Goal: Task Accomplishment & Management: Manage account settings

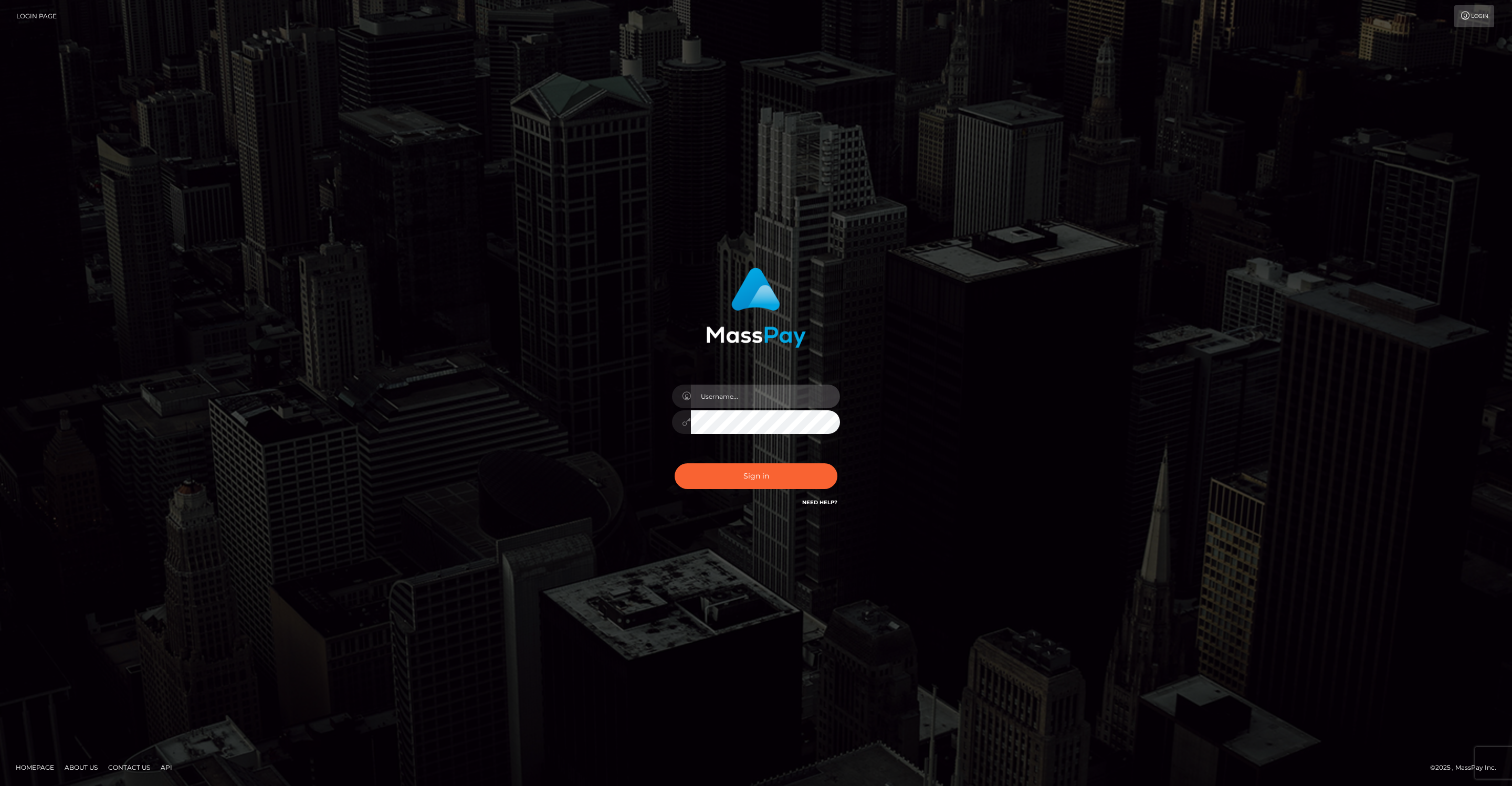
click at [725, 401] on input "text" at bounding box center [765, 396] width 149 height 24
type input "jeffkatz"
click at [745, 477] on button "Sign in" at bounding box center [756, 476] width 163 height 26
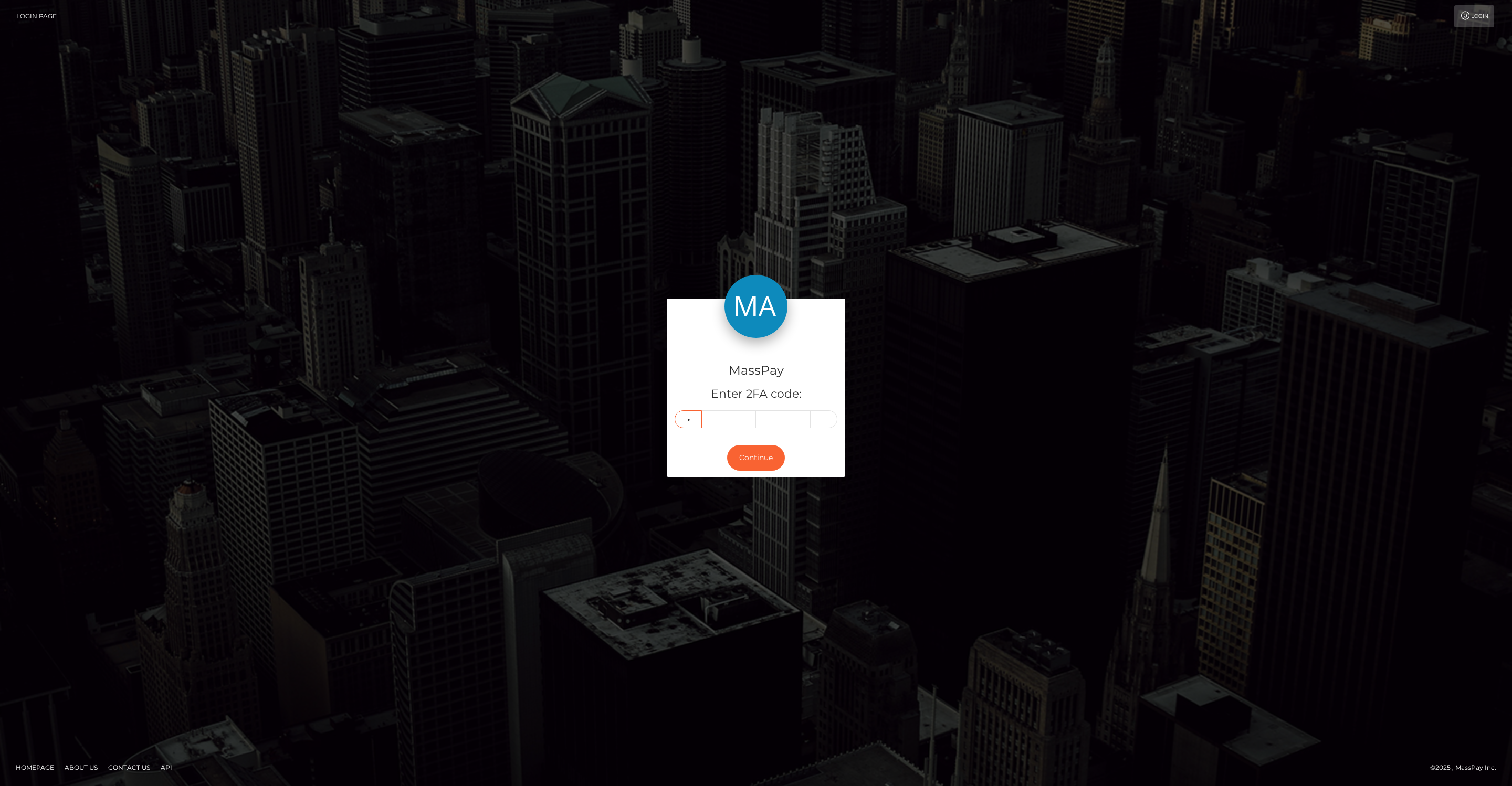
type input "3"
type input "6"
type input "9"
type input "1"
type input "9"
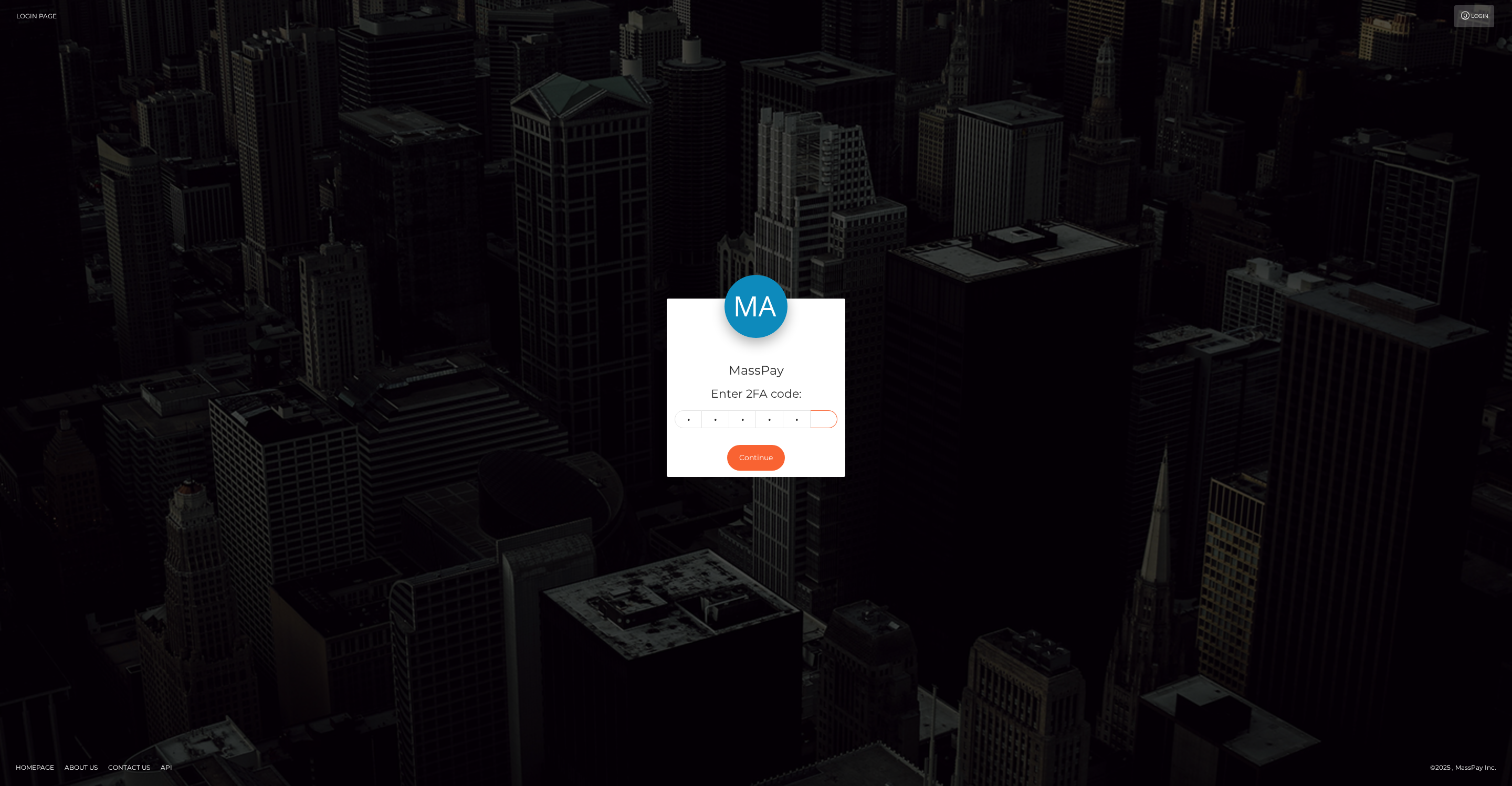
type input "5"
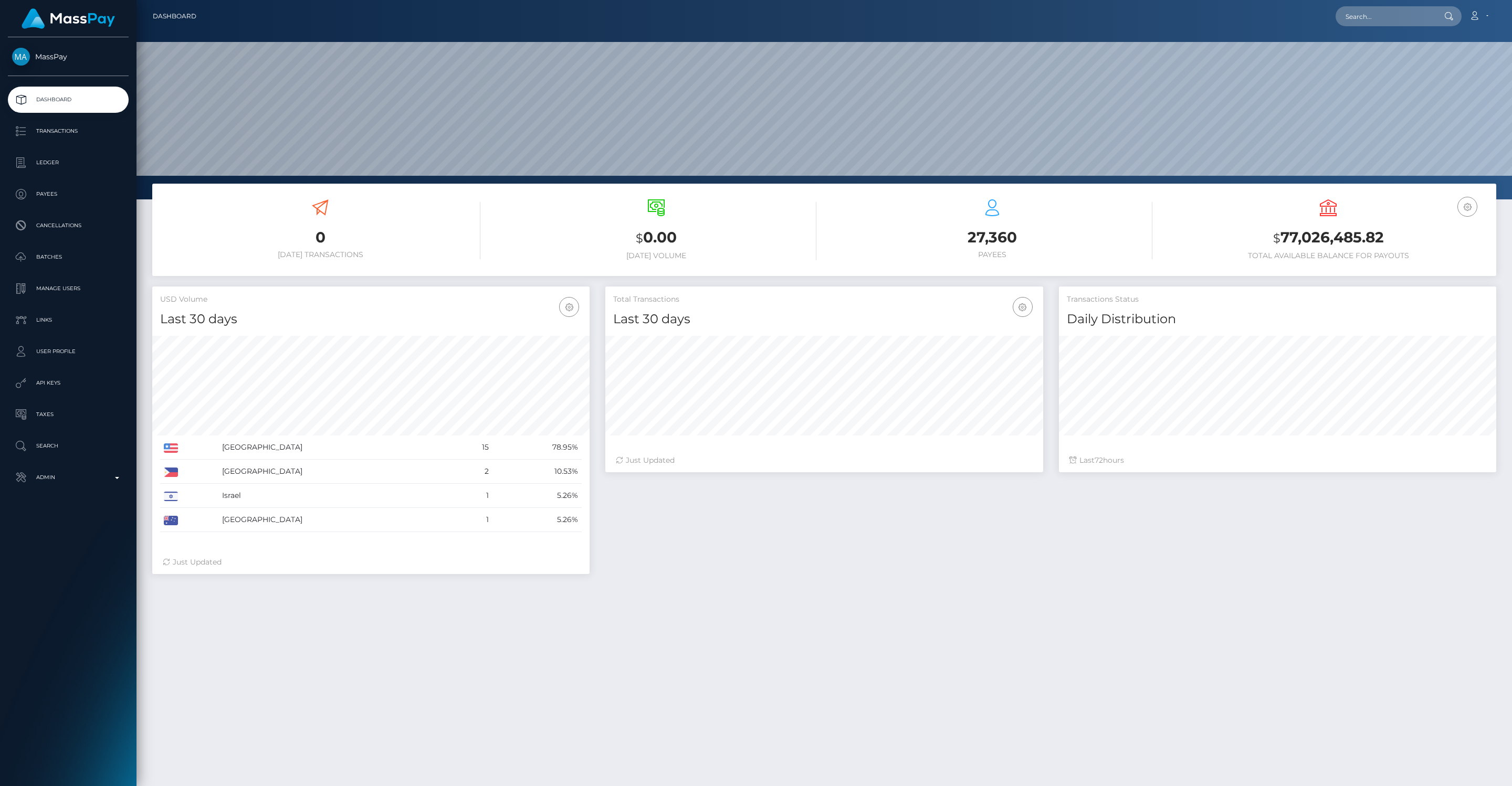
scroll to position [186, 437]
click at [117, 476] on p "Admin" at bounding box center [69, 477] width 113 height 15
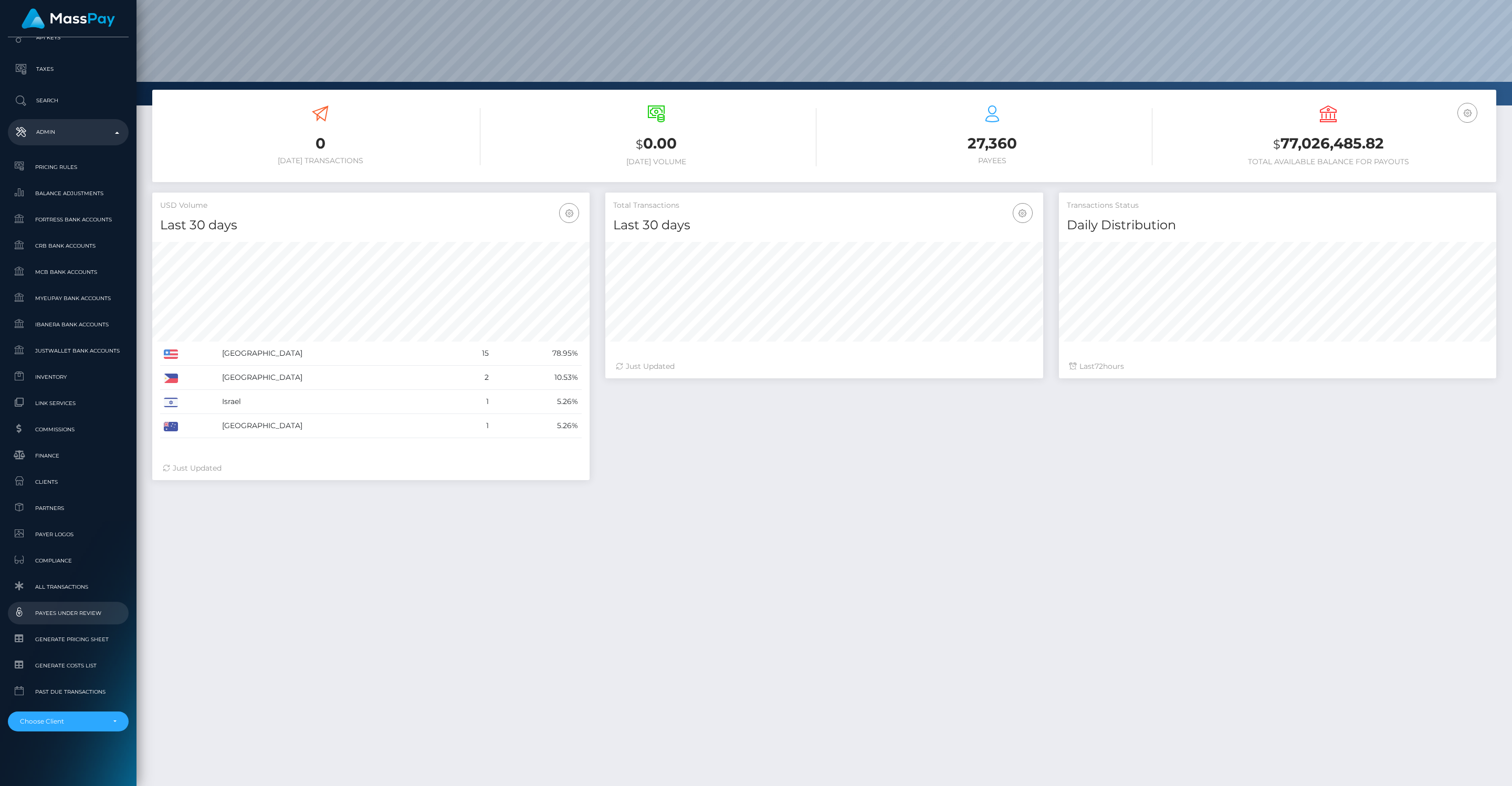
scroll to position [156, 0]
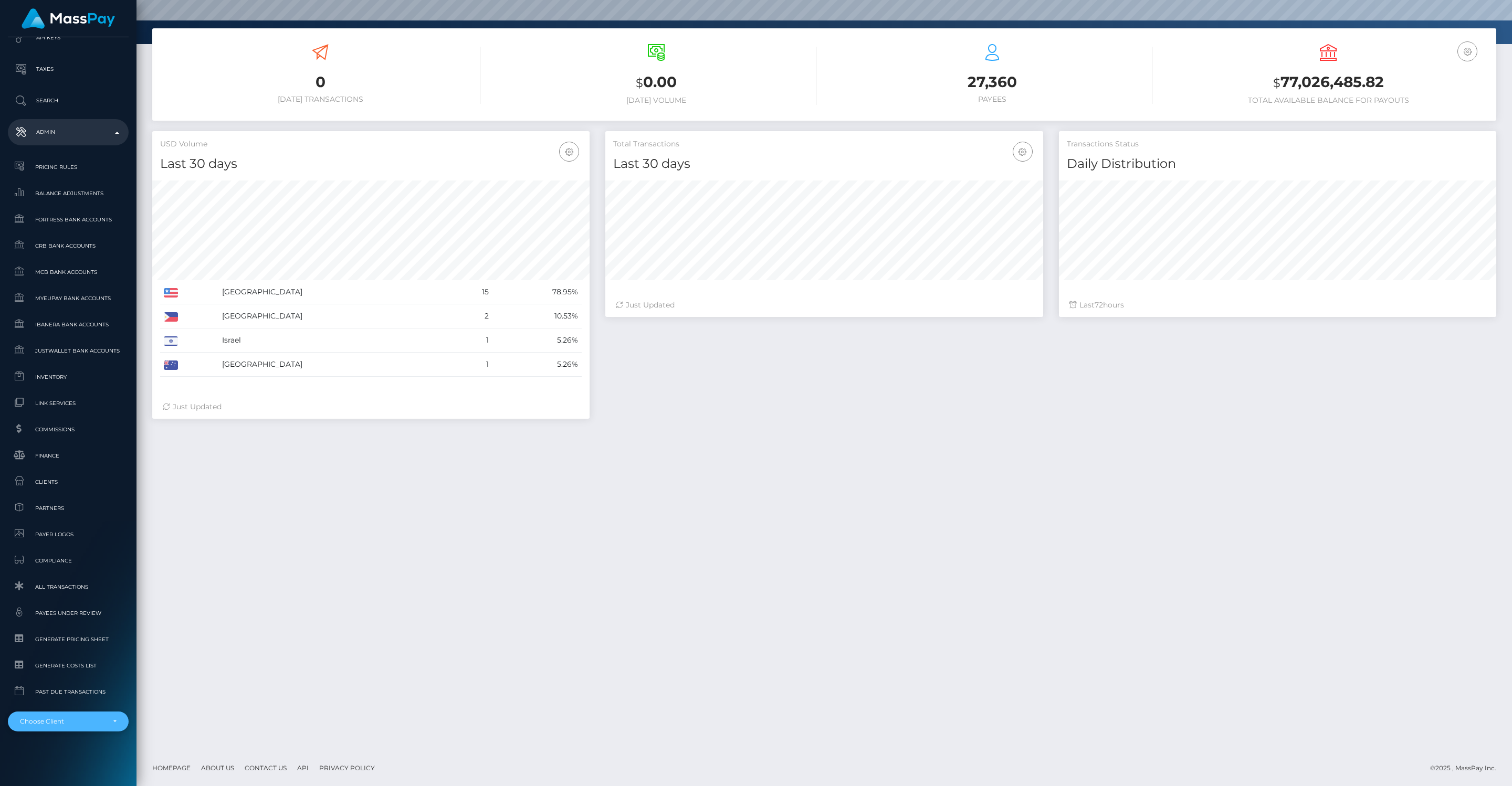
click at [82, 724] on div "Choose Client" at bounding box center [62, 722] width 85 height 8
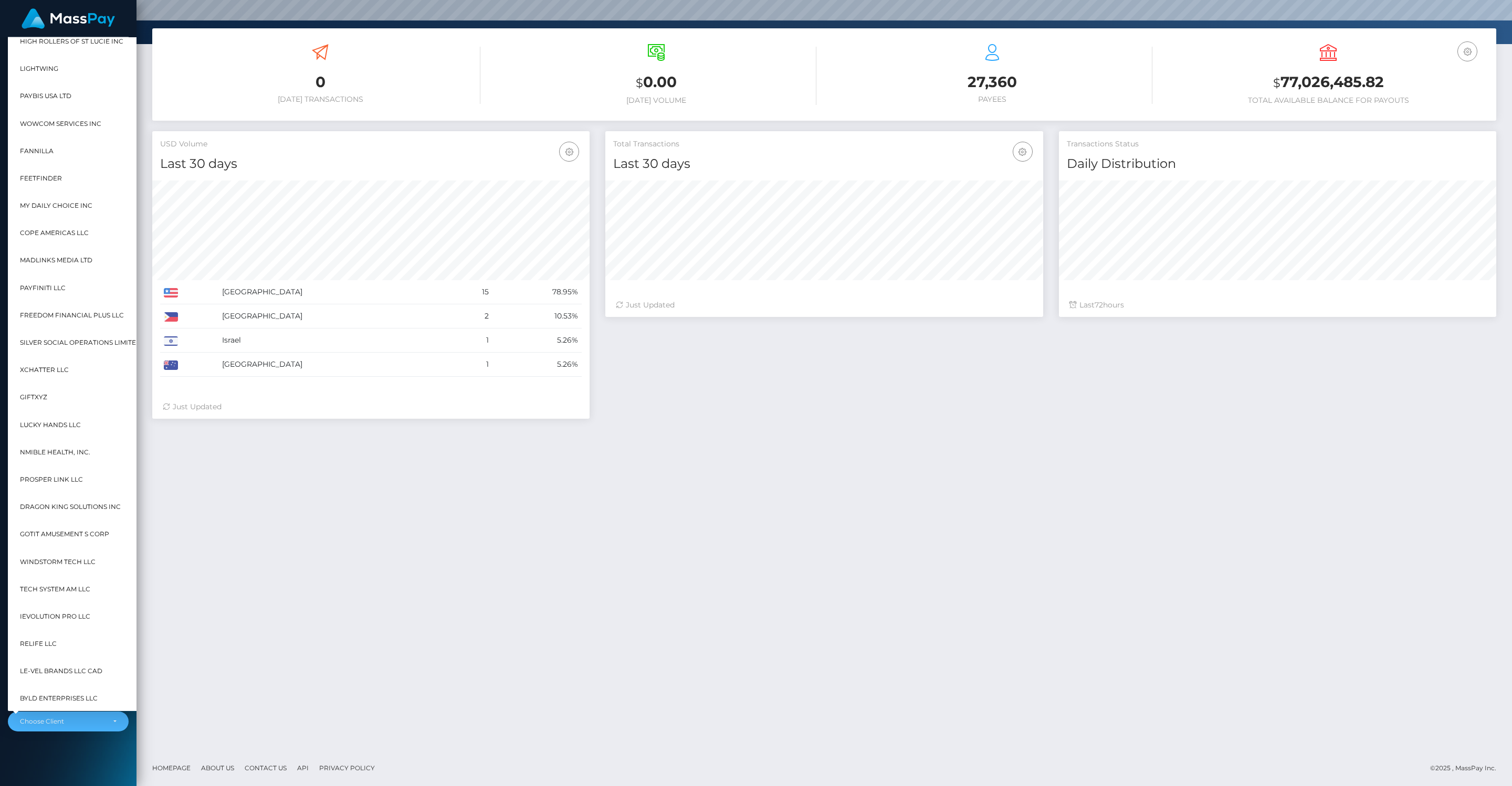
scroll to position [7953, 0]
click at [44, 612] on span "NoFans LLC" at bounding box center [40, 613] width 42 height 14
select select "350"
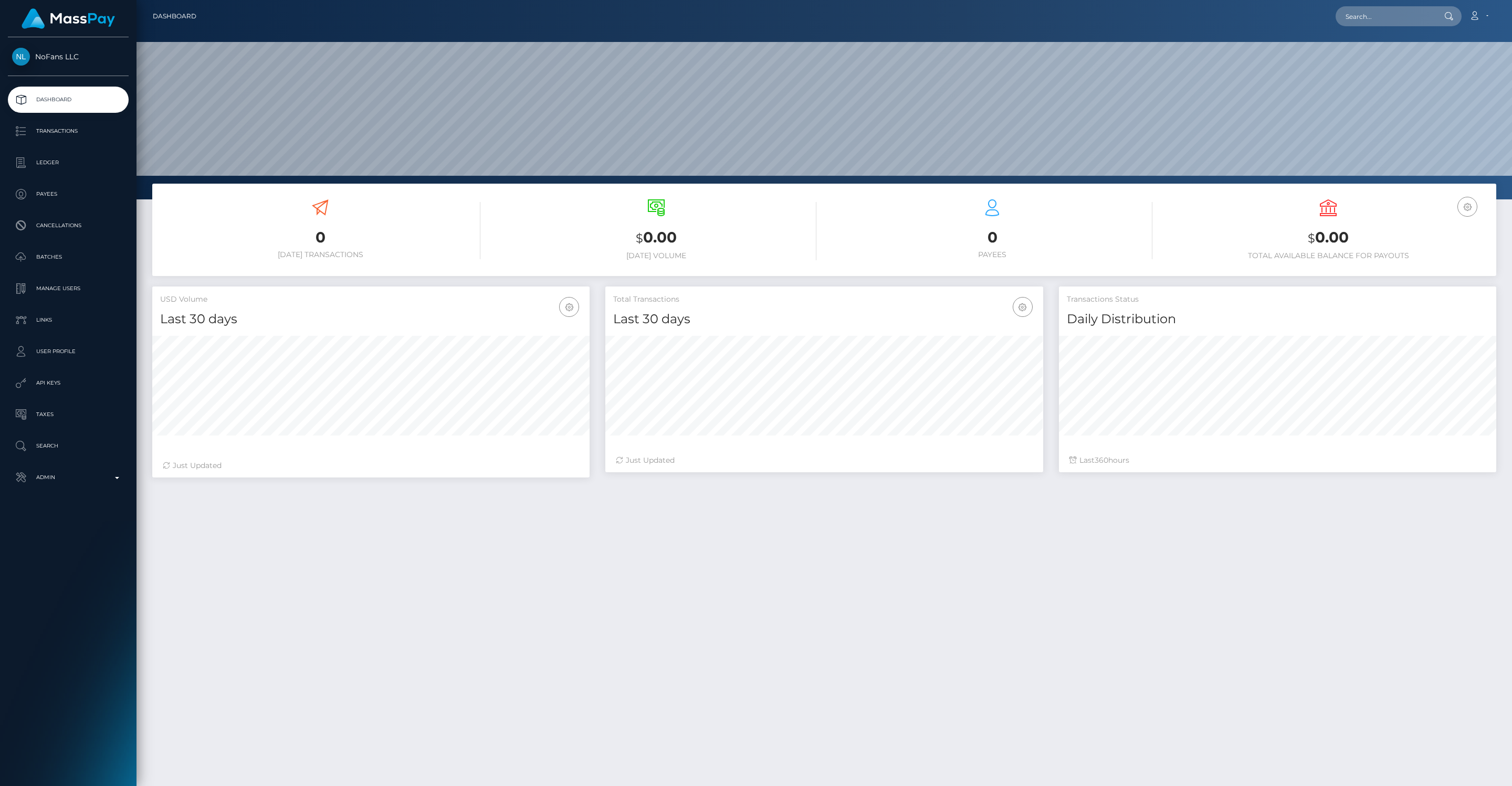
scroll to position [186, 437]
click at [116, 481] on p "Admin" at bounding box center [69, 477] width 113 height 15
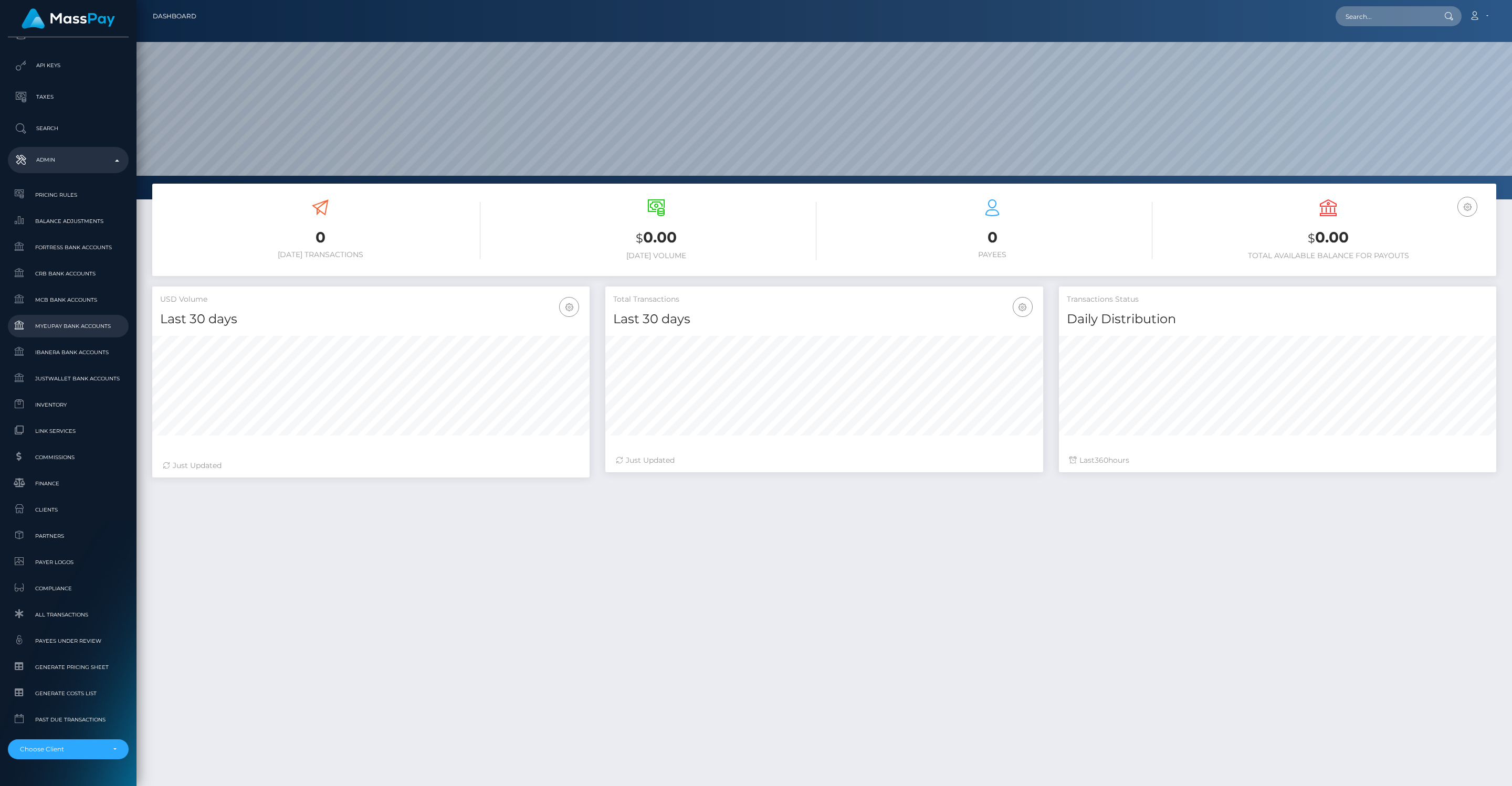
scroll to position [346, 0]
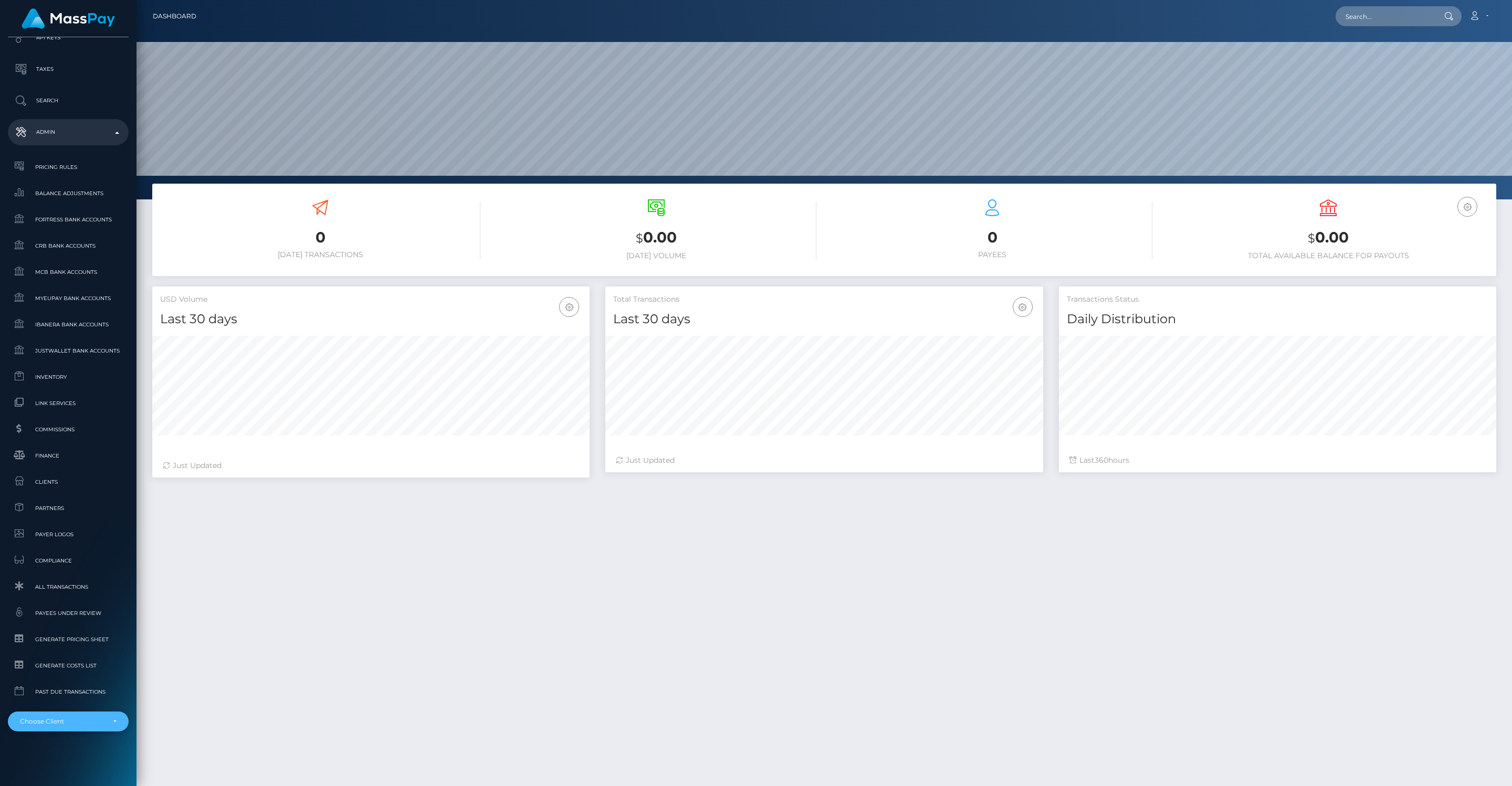
click at [73, 722] on div "Choose Client" at bounding box center [62, 722] width 85 height 8
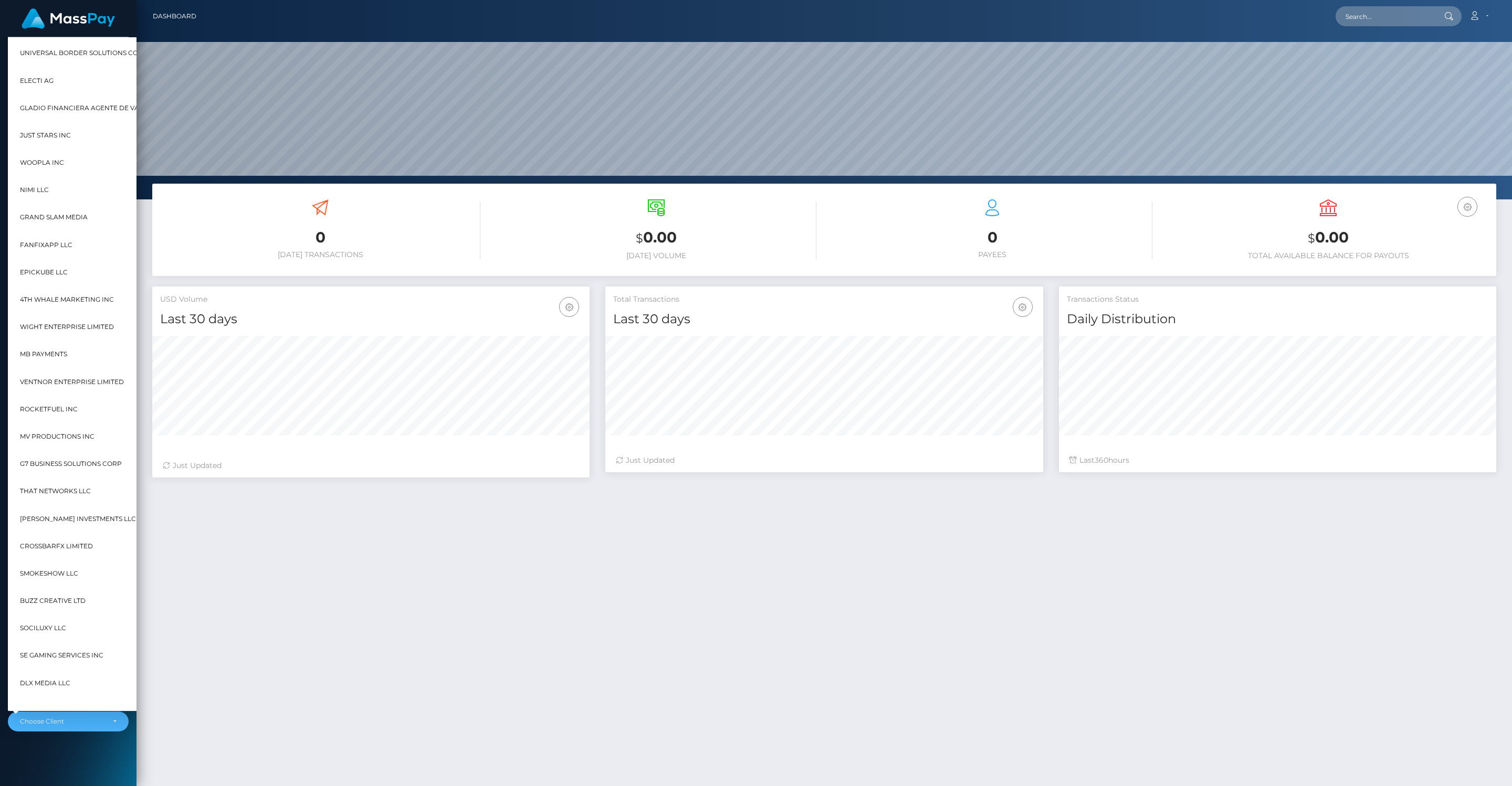
scroll to position [4489, 0]
click at [62, 408] on span "RocketFuel Inc" at bounding box center [48, 408] width 58 height 14
select select "191"
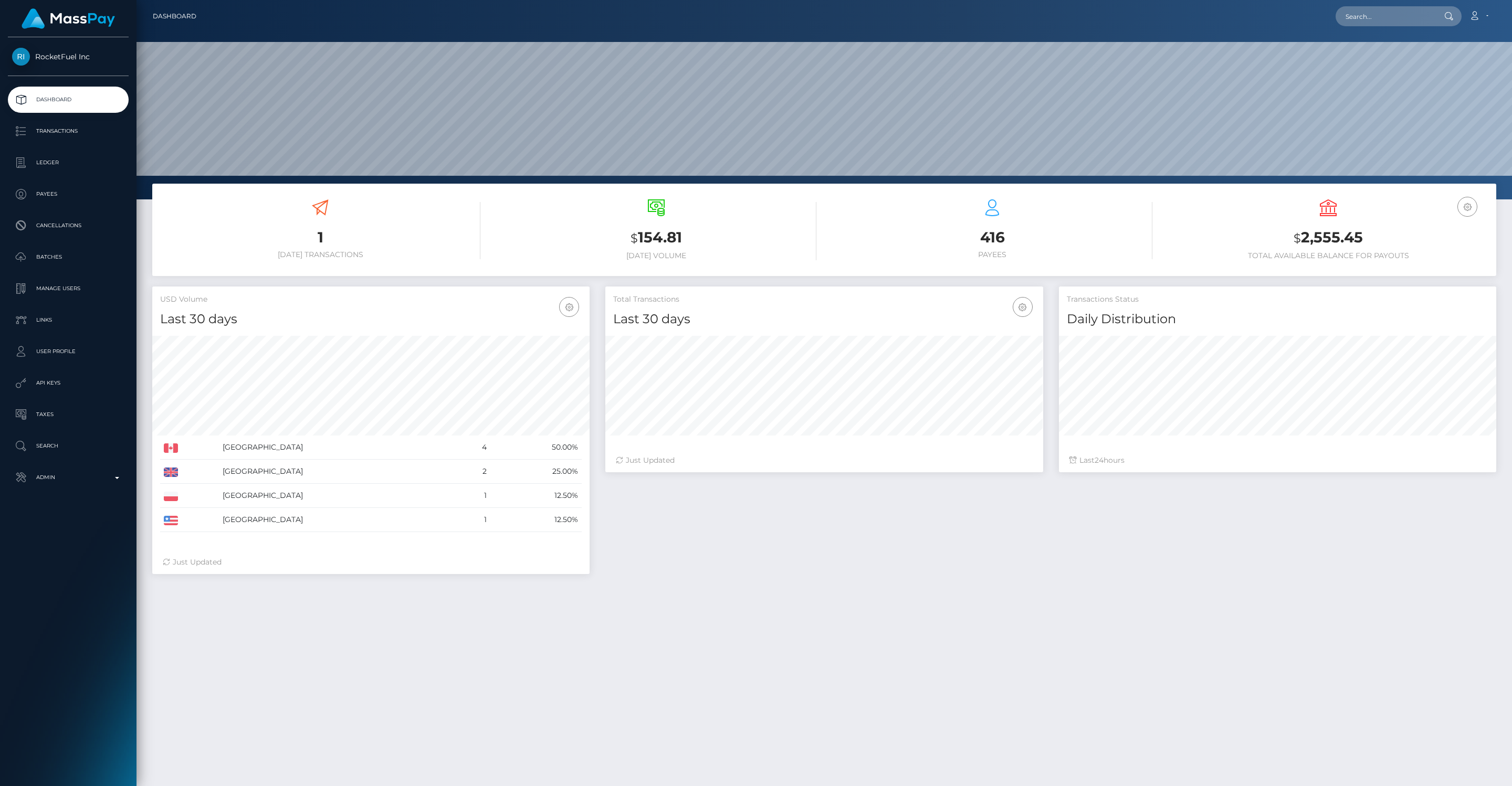
scroll to position [186, 437]
click at [116, 479] on b at bounding box center [117, 478] width 4 height 2
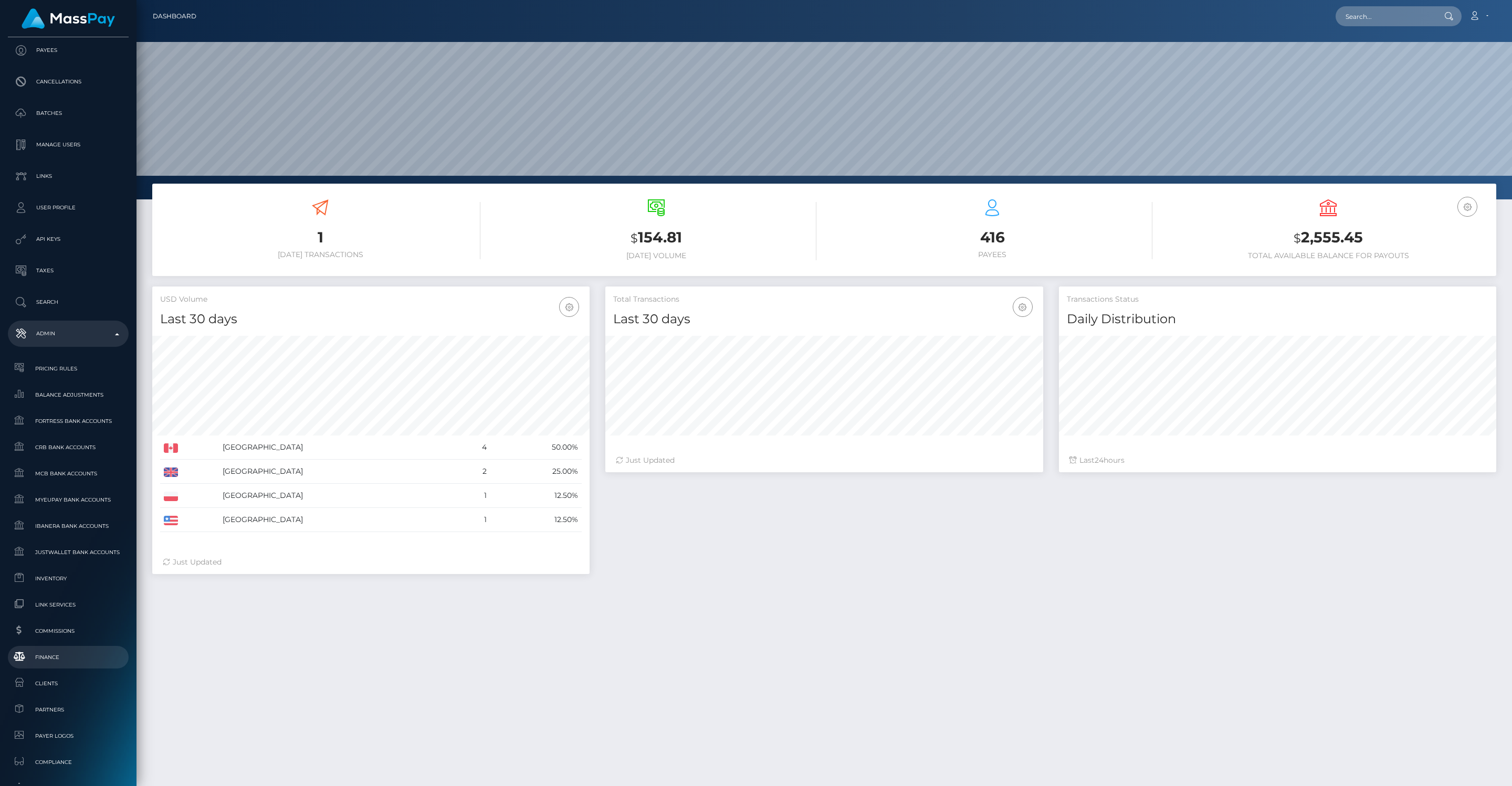
scroll to position [346, 0]
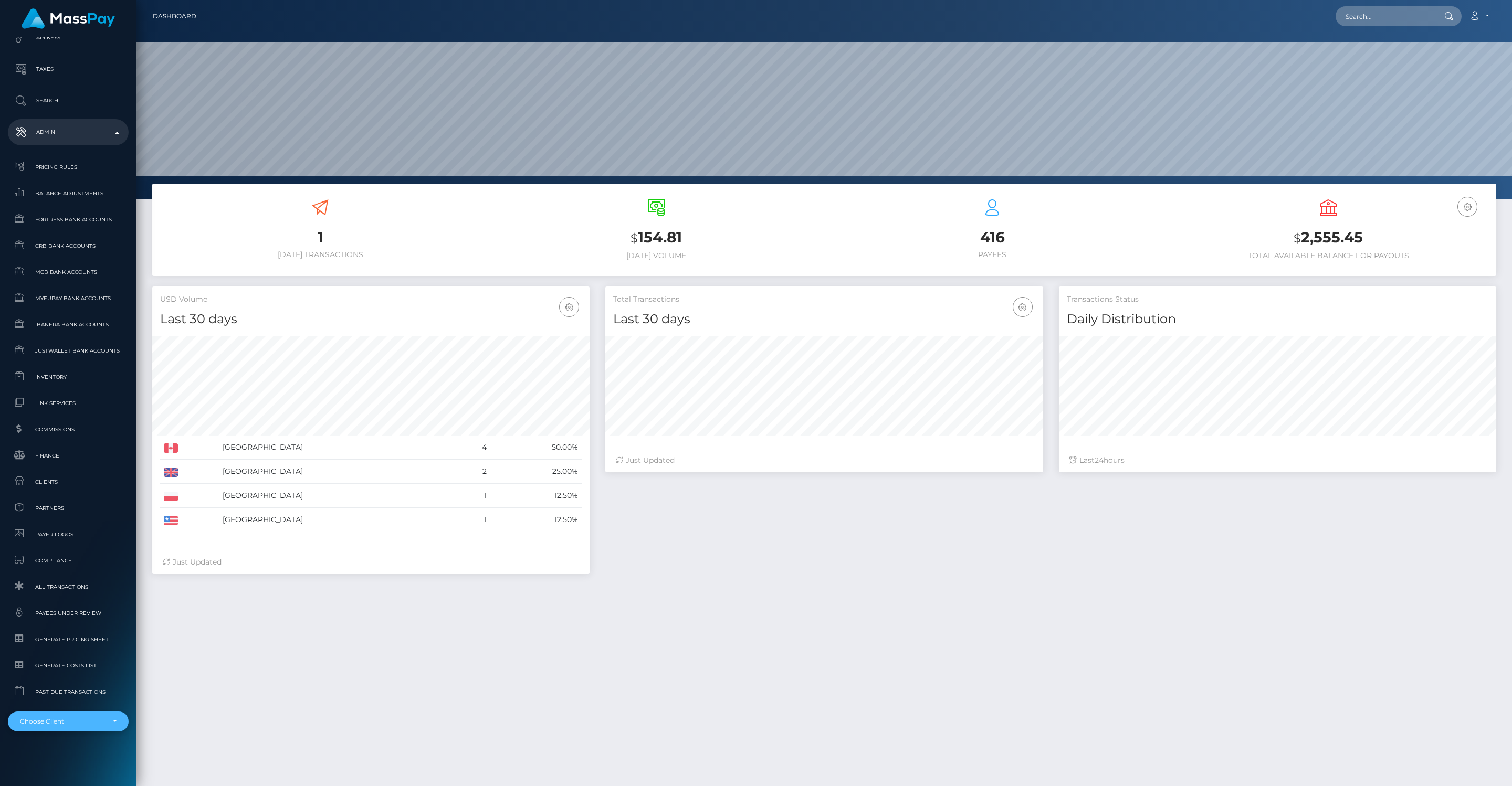
click at [85, 722] on div "Choose Client" at bounding box center [62, 722] width 85 height 8
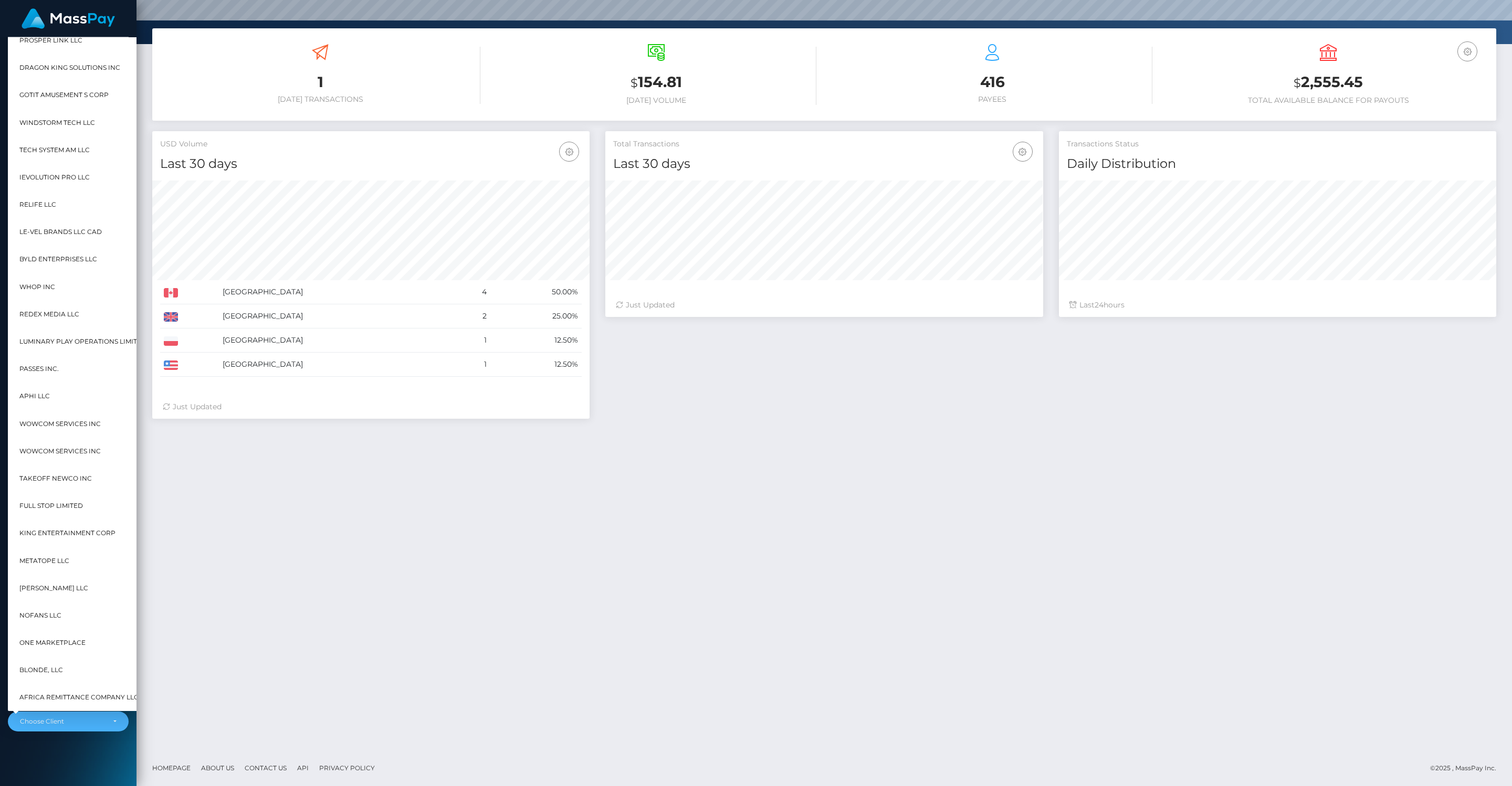
scroll to position [7953, 1]
click at [36, 365] on span "Passes Inc." at bounding box center [39, 367] width 39 height 14
select select "341"
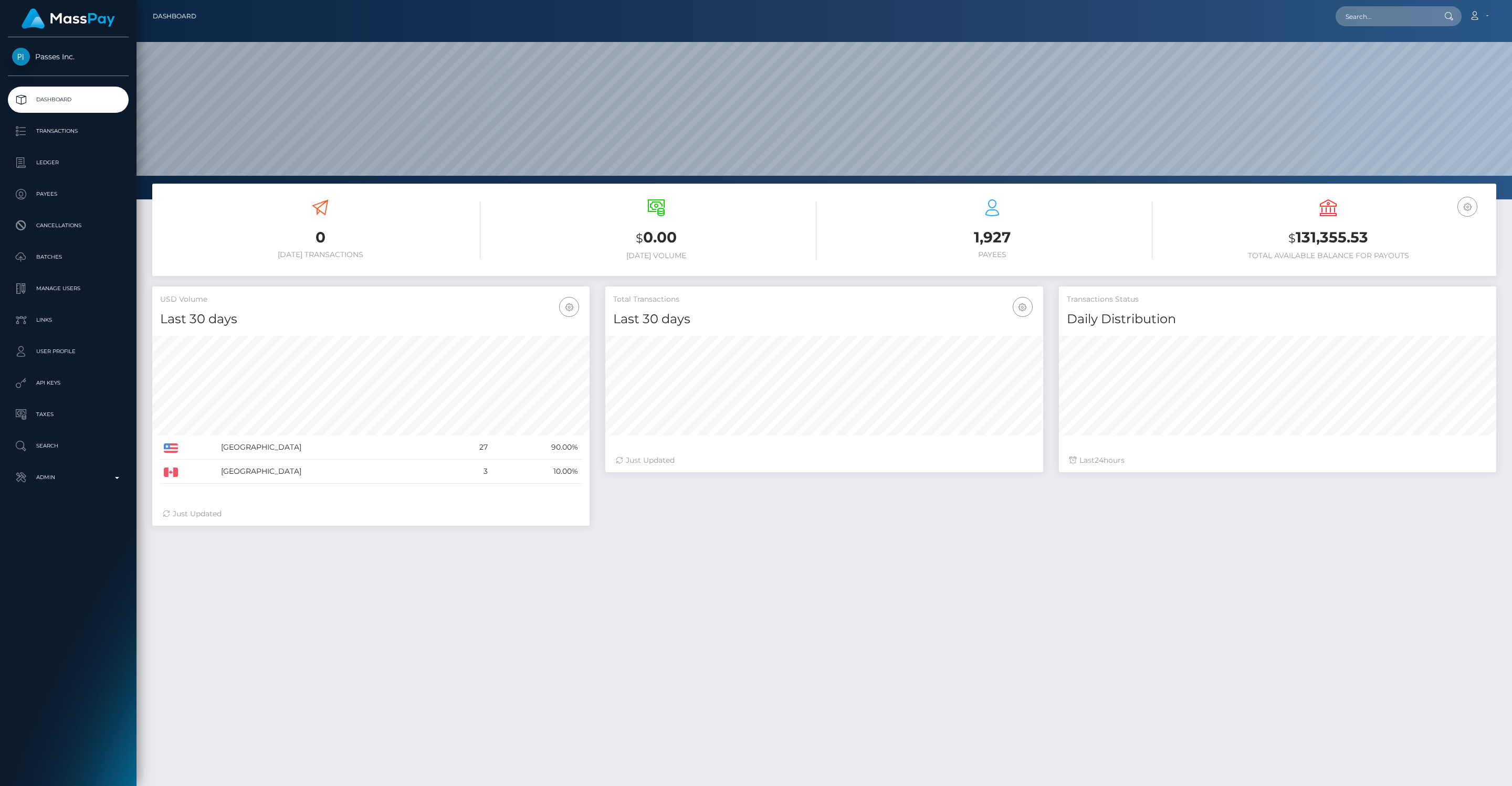
scroll to position [186, 437]
